Goal: Transaction & Acquisition: Book appointment/travel/reservation

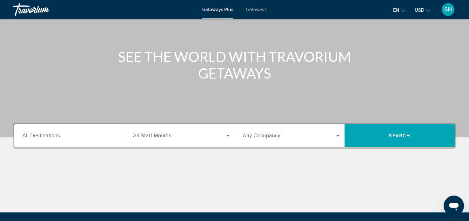
scroll to position [54, 0]
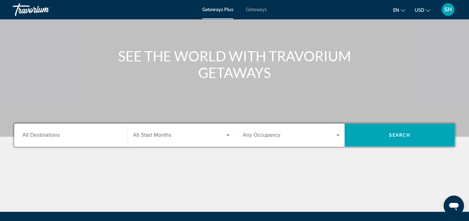
click at [43, 135] on span "All Destinations" at bounding box center [41, 134] width 37 height 5
click at [43, 135] on input "Destination All Destinations" at bounding box center [71, 136] width 97 height 8
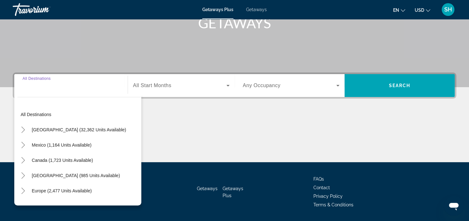
scroll to position [122, 0]
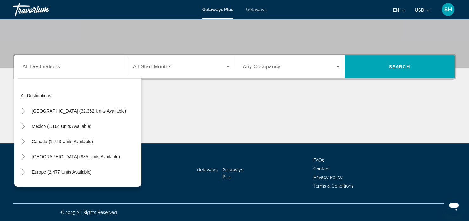
click at [258, 10] on span "Getaways" at bounding box center [256, 9] width 21 height 5
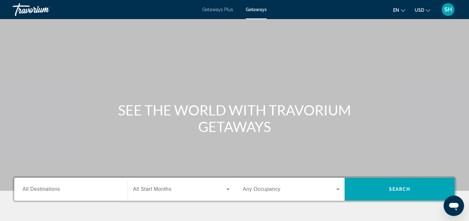
click at [34, 189] on span "All Destinations" at bounding box center [41, 188] width 37 height 5
click at [34, 189] on input "Destination All Destinations" at bounding box center [71, 190] width 97 height 8
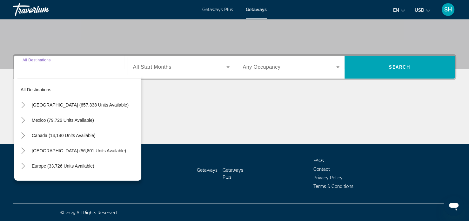
scroll to position [122, 0]
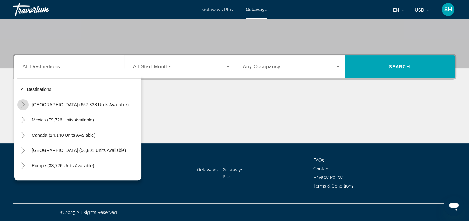
click at [24, 103] on icon "Toggle United States (657,338 units available)" at bounding box center [22, 104] width 3 height 6
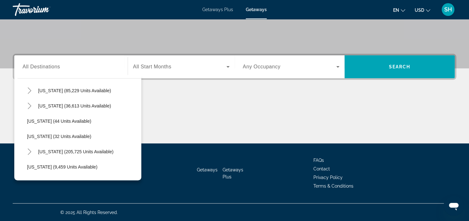
scroll to position [76, 0]
click at [30, 150] on icon "Toggle Florida (205,725 units available)" at bounding box center [29, 151] width 3 height 6
click at [30, 150] on icon "Toggle Florida (205,725 units available)" at bounding box center [29, 151] width 6 height 6
click at [30, 150] on icon "Toggle Florida (205,725 units available)" at bounding box center [29, 151] width 3 height 6
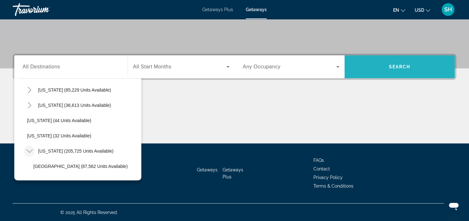
click at [422, 65] on span "Search widget" at bounding box center [400, 66] width 110 height 15
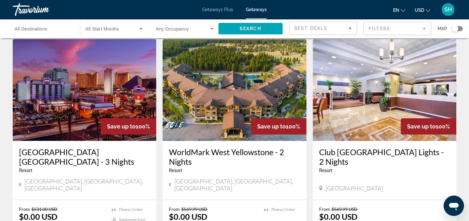
scroll to position [22, 0]
click at [282, 129] on div "Save up to 100%" at bounding box center [279, 126] width 56 height 16
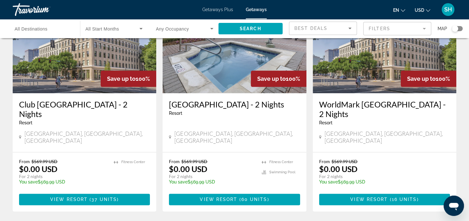
scroll to position [768, 0]
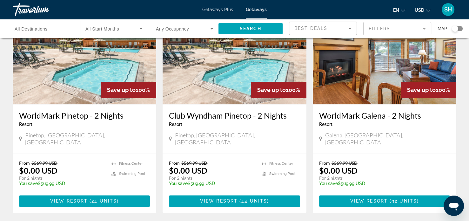
scroll to position [756, 0]
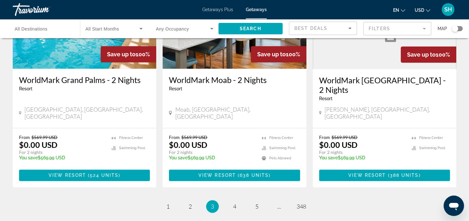
scroll to position [792, 0]
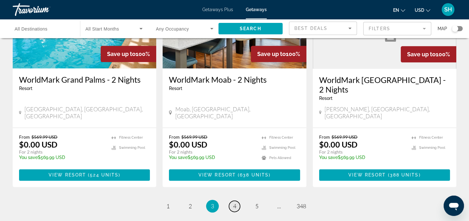
click at [234, 202] on span "4" at bounding box center [234, 205] width 3 height 7
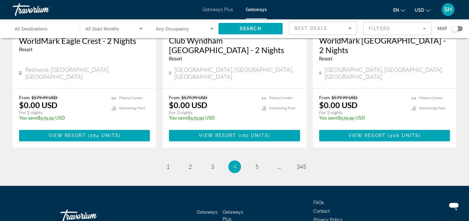
scroll to position [843, 0]
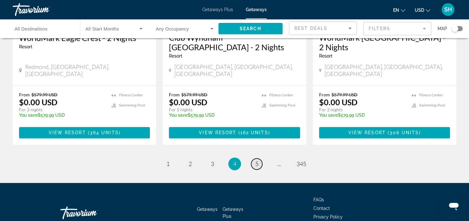
click at [258, 160] on span "5" at bounding box center [256, 163] width 3 height 7
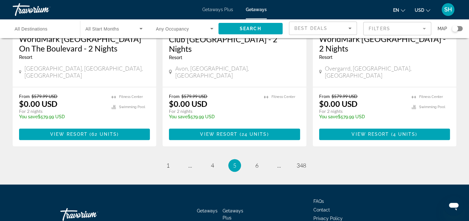
scroll to position [832, 0]
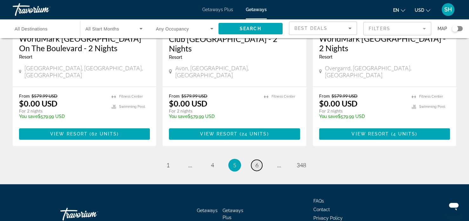
click at [257, 161] on span "6" at bounding box center [256, 164] width 3 height 7
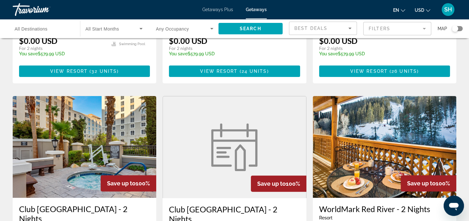
scroll to position [188, 0]
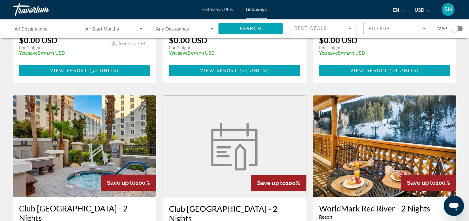
click at [257, 9] on span "Getaways" at bounding box center [256, 9] width 21 height 5
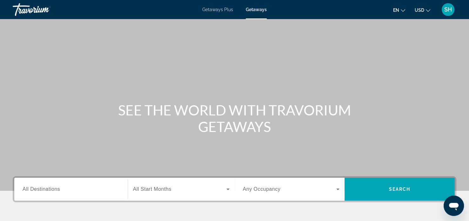
click at [25, 189] on span "All Destinations" at bounding box center [41, 188] width 37 height 5
click at [25, 189] on input "Destination All Destinations" at bounding box center [71, 190] width 97 height 8
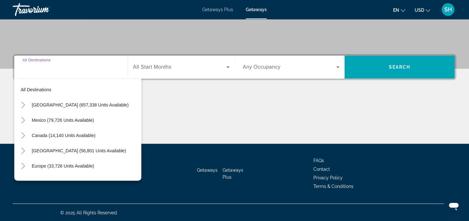
scroll to position [122, 0]
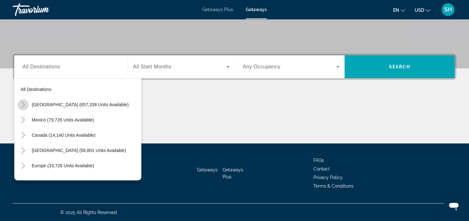
click at [23, 104] on icon "Toggle United States (657,338 units available)" at bounding box center [23, 104] width 6 height 6
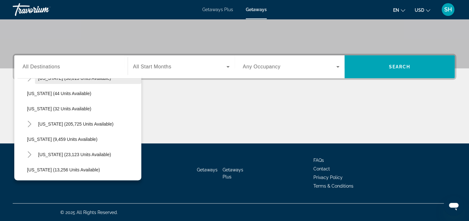
scroll to position [102, 0]
click at [30, 123] on icon "Toggle Florida (205,725 units available)" at bounding box center [29, 124] width 3 height 6
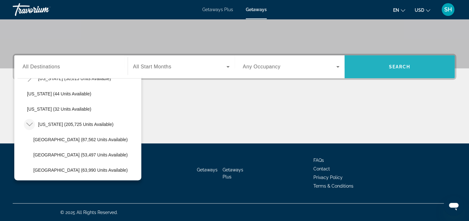
click at [399, 67] on span "Search" at bounding box center [400, 66] width 22 height 5
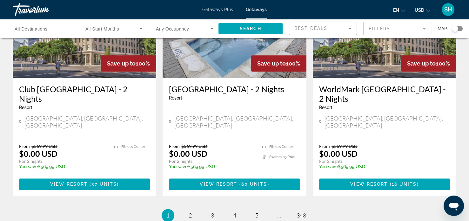
scroll to position [778, 0]
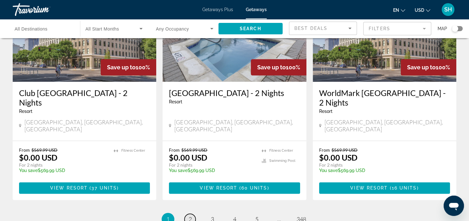
click at [190, 215] on span "2" at bounding box center [190, 218] width 3 height 7
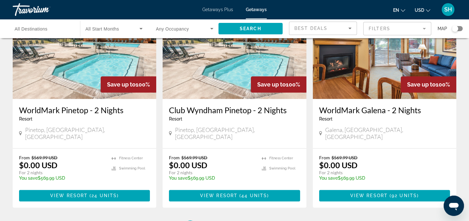
scroll to position [763, 0]
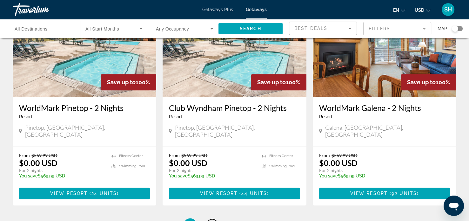
click at [212, 220] on span "3" at bounding box center [212, 224] width 3 height 7
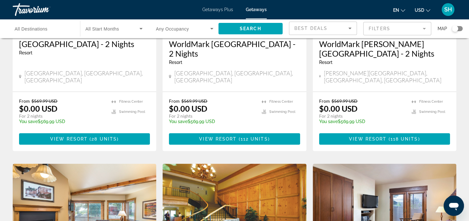
scroll to position [121, 0]
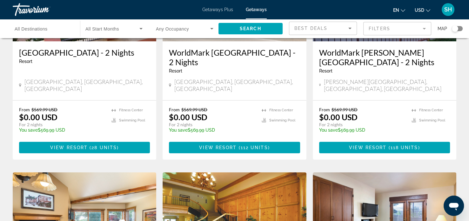
click at [254, 10] on span "Getaways" at bounding box center [256, 9] width 21 height 5
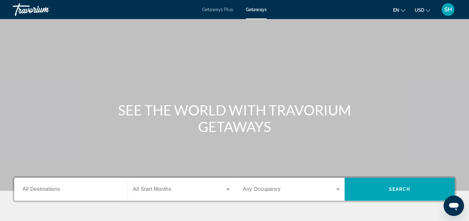
click at [26, 187] on span "All Destinations" at bounding box center [41, 188] width 37 height 5
click at [26, 187] on input "Destination All Destinations" at bounding box center [71, 190] width 97 height 8
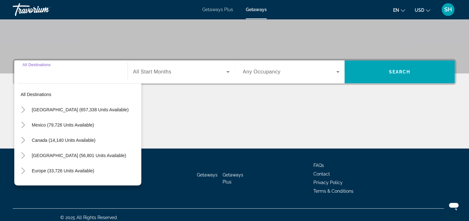
scroll to position [122, 0]
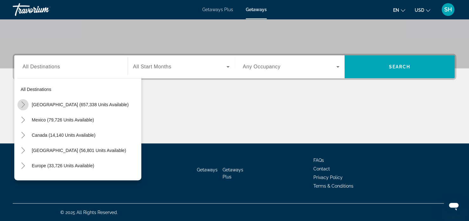
click at [23, 104] on icon "Toggle United States (657,338 units available)" at bounding box center [23, 104] width 6 height 6
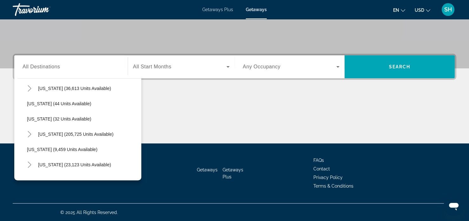
scroll to position [93, 0]
click at [28, 134] on icon "Toggle Florida (205,725 units available)" at bounding box center [29, 133] width 6 height 6
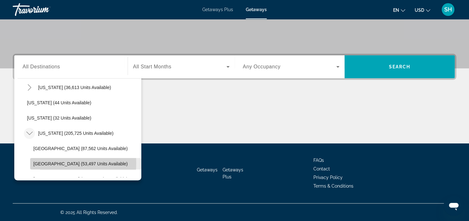
click at [48, 162] on span "[GEOGRAPHIC_DATA] (53,497 units available)" at bounding box center [80, 163] width 94 height 5
type input "**********"
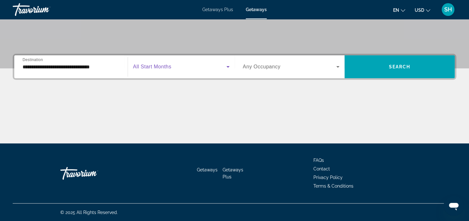
click at [227, 66] on icon "Search widget" at bounding box center [228, 67] width 3 height 2
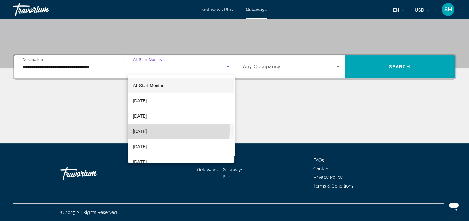
click at [147, 130] on span "[DATE]" at bounding box center [140, 131] width 14 height 8
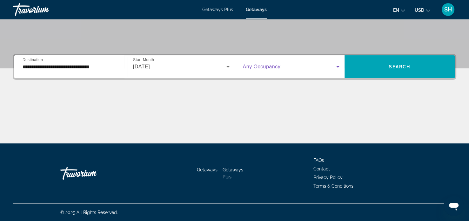
click at [337, 66] on icon "Search widget" at bounding box center [338, 67] width 8 height 8
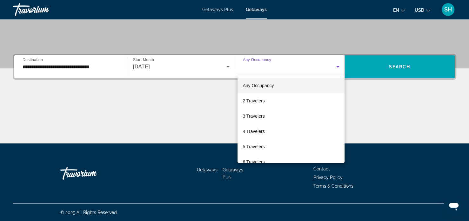
click at [397, 65] on div at bounding box center [234, 110] width 469 height 221
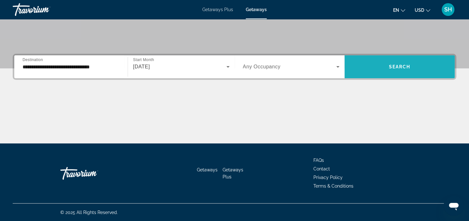
click at [397, 65] on span "Search" at bounding box center [400, 66] width 22 height 5
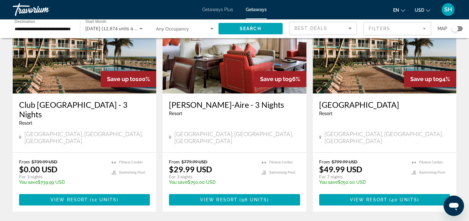
scroll to position [302, 0]
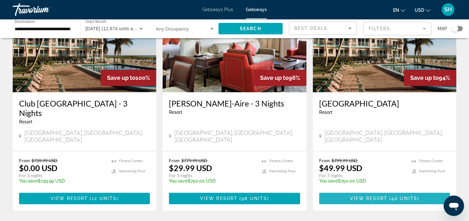
click at [377, 196] on span "View Resort" at bounding box center [368, 198] width 37 height 5
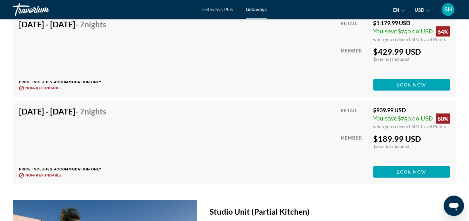
scroll to position [1608, 0]
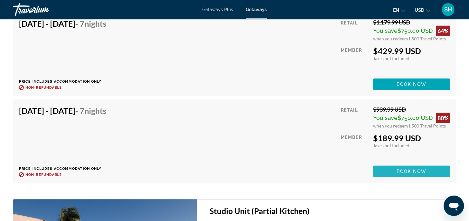
click at [409, 170] on span "Book now" at bounding box center [412, 171] width 30 height 5
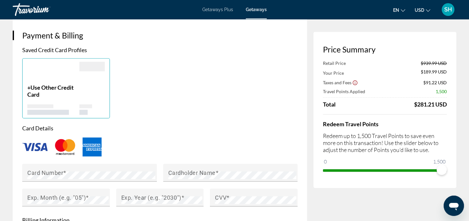
scroll to position [447, 0]
click at [44, 169] on mat-label "Card Number" at bounding box center [45, 171] width 36 height 7
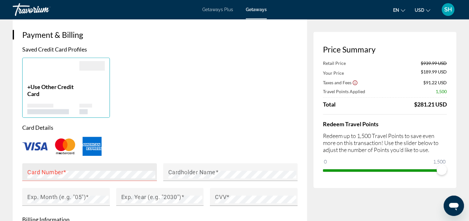
click at [26, 173] on div "Card Number" at bounding box center [89, 172] width 135 height 18
click at [92, 147] on img "Main content" at bounding box center [92, 146] width 19 height 19
click at [31, 172] on mat-label "Card Number" at bounding box center [45, 171] width 36 height 7
click at [41, 86] on span "Use Other Credit Card" at bounding box center [50, 90] width 46 height 14
click at [32, 169] on mat-label "Card Number" at bounding box center [45, 171] width 36 height 7
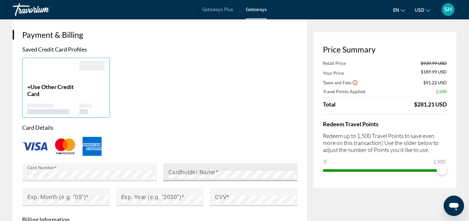
click at [173, 173] on mat-label "Cardholder Name" at bounding box center [191, 171] width 47 height 7
click at [36, 197] on mat-label "Exp. Month (e.g. "05")" at bounding box center [56, 196] width 58 height 7
click at [128, 194] on mat-label "Exp. Year (e.g. "2030")" at bounding box center [151, 196] width 60 height 7
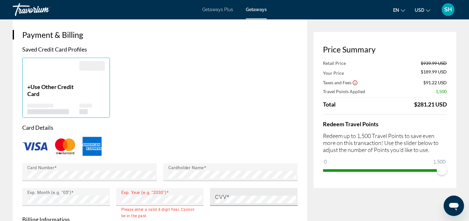
click at [216, 196] on mat-label "CVV" at bounding box center [220, 196] width 11 height 7
click at [218, 195] on mat-label "CVV" at bounding box center [220, 196] width 11 height 7
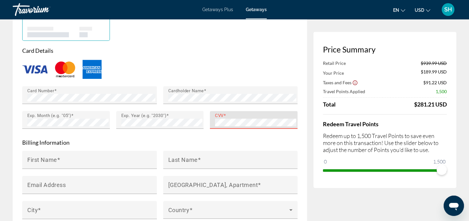
scroll to position [523, 0]
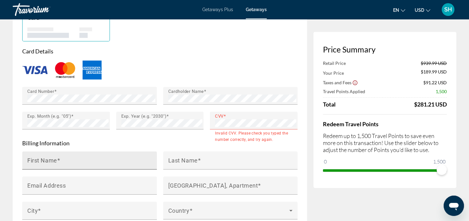
click at [30, 159] on mat-label "First Name" at bounding box center [42, 160] width 30 height 7
click at [30, 159] on input "First Name" at bounding box center [91, 163] width 128 height 8
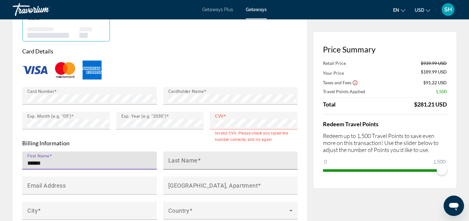
type input "******"
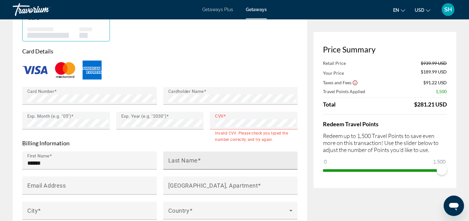
click at [172, 159] on mat-label "Last Name" at bounding box center [183, 160] width 30 height 7
click at [172, 159] on input "Last Name" at bounding box center [232, 163] width 128 height 8
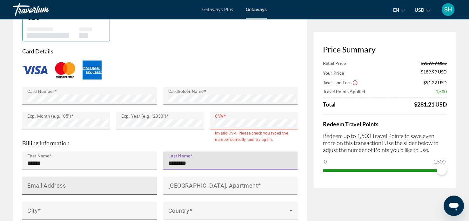
type input "********"
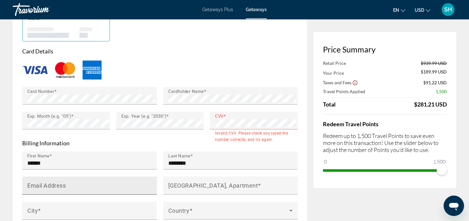
click at [28, 185] on mat-label "Email Address" at bounding box center [46, 185] width 38 height 7
click at [28, 185] on input "Email Address" at bounding box center [91, 188] width 128 height 8
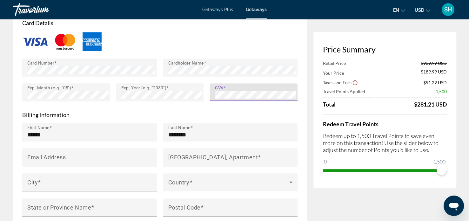
scroll to position [552, 0]
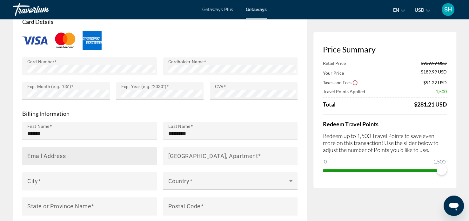
click at [30, 153] on mat-label "Email Address" at bounding box center [46, 155] width 38 height 7
click at [30, 155] on input "Email Address" at bounding box center [91, 159] width 128 height 8
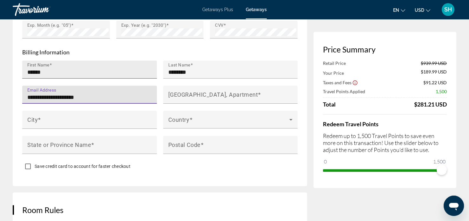
scroll to position [614, 0]
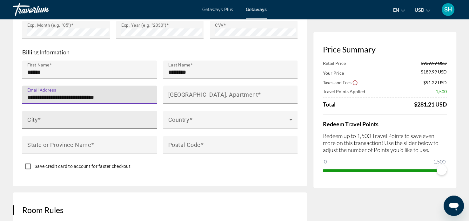
type input "**********"
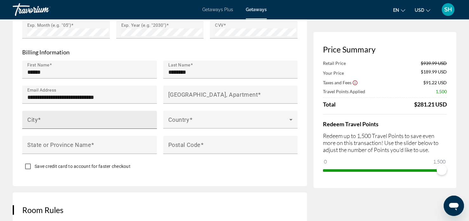
click at [30, 118] on mat-label "City" at bounding box center [32, 119] width 10 height 7
click at [30, 119] on input "City" at bounding box center [91, 123] width 128 height 8
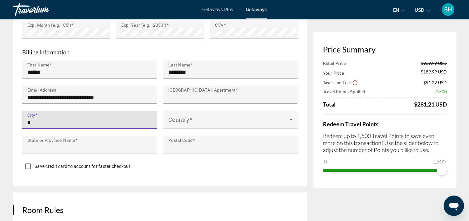
type input "*******"
type input "**********"
type input "*****"
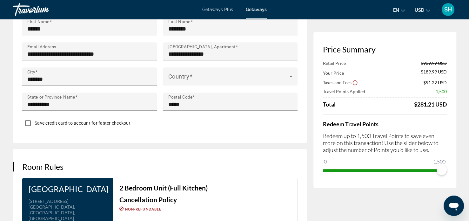
scroll to position [651, 0]
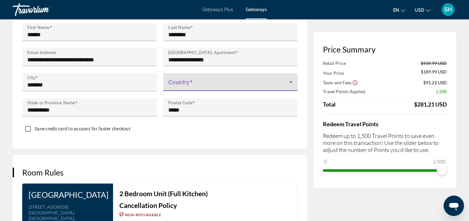
click at [172, 82] on span "Main content" at bounding box center [228, 85] width 121 height 8
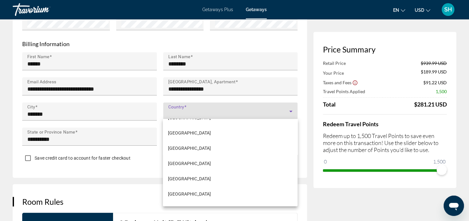
scroll to position [1102, 0]
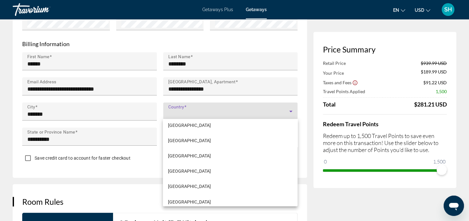
click at [134, 197] on div at bounding box center [234, 110] width 469 height 221
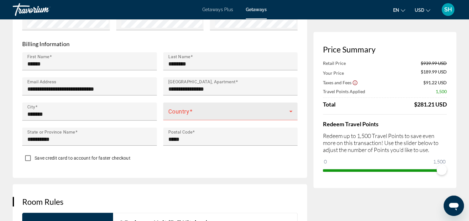
click at [290, 109] on icon "Main content" at bounding box center [291, 111] width 8 height 8
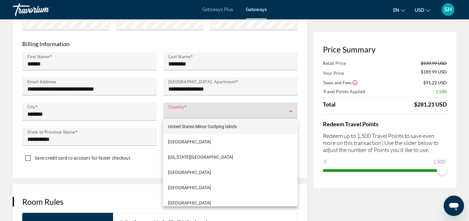
scroll to position [3693, 0]
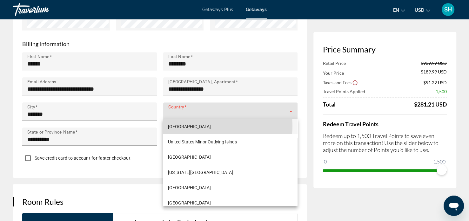
click at [201, 126] on span "[GEOGRAPHIC_DATA]" at bounding box center [189, 127] width 43 height 8
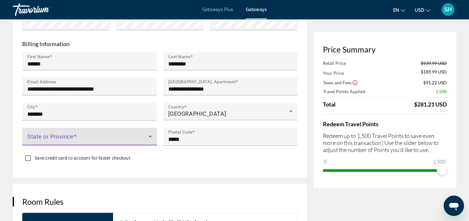
click at [147, 135] on icon "Main content" at bounding box center [150, 136] width 8 height 8
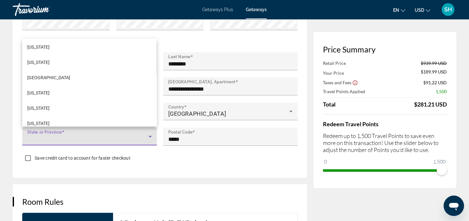
scroll to position [689, 0]
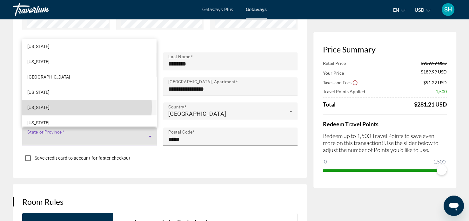
click at [45, 107] on span "[US_STATE]" at bounding box center [38, 108] width 22 height 8
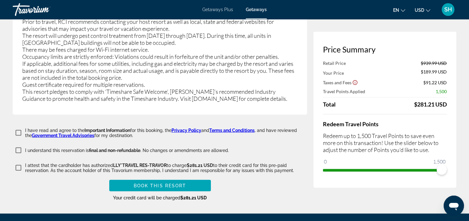
scroll to position [1257, 0]
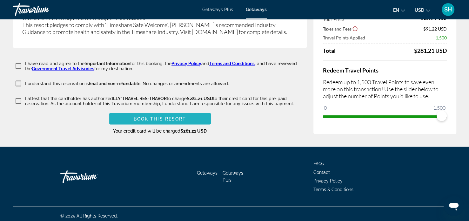
click at [163, 116] on span "Book this Resort" at bounding box center [160, 118] width 53 height 5
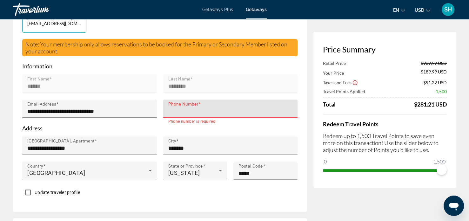
click at [171, 110] on input "Phone Number" at bounding box center [232, 111] width 128 height 8
type input "*"
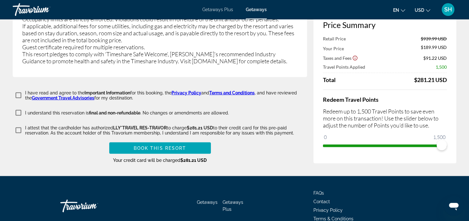
scroll to position [1229, 0]
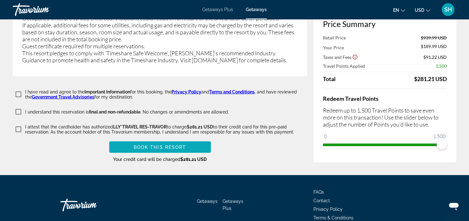
type input "**********"
click at [161, 145] on span "Book this Resort" at bounding box center [160, 147] width 53 height 5
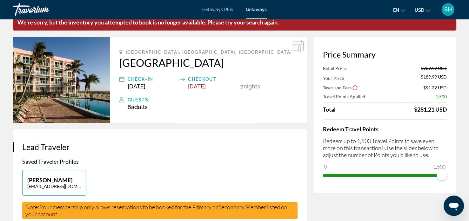
scroll to position [0, 0]
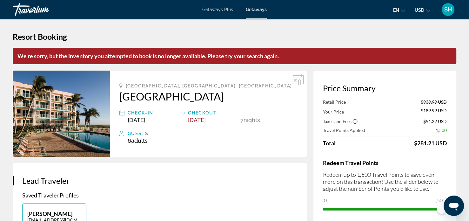
click at [161, 144] on div "6 Adult Adults , Child Children" at bounding box center [213, 140] width 170 height 7
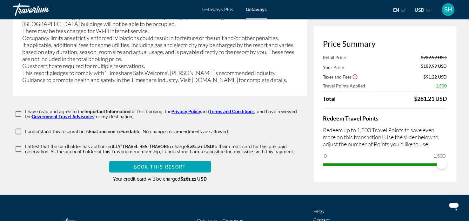
scroll to position [1232, 0]
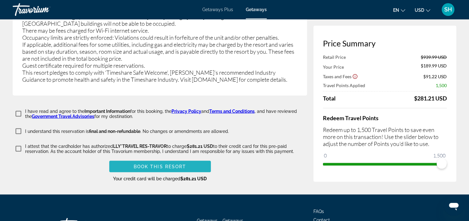
click at [162, 164] on span "Book this Resort" at bounding box center [160, 166] width 53 height 5
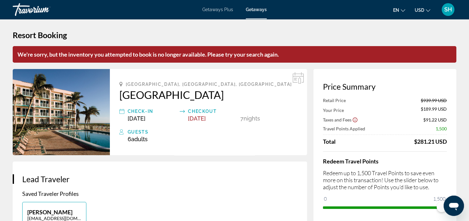
scroll to position [0, 0]
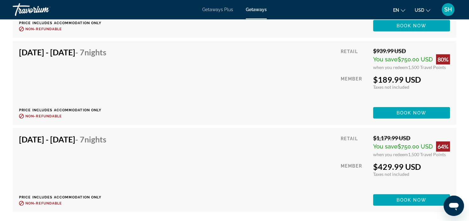
scroll to position [1488, 0]
